Goal: Information Seeking & Learning: Learn about a topic

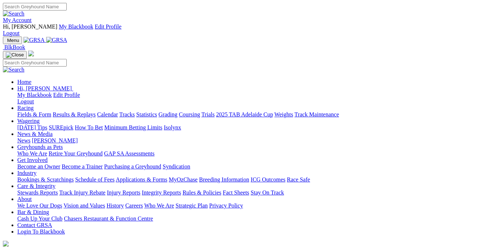
scroll to position [186, 0]
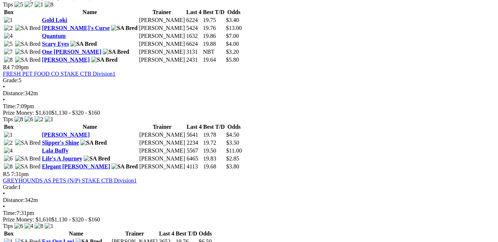
scroll to position [727, 0]
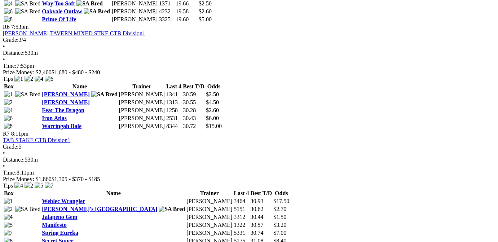
scroll to position [799, 0]
